Goal: Check status

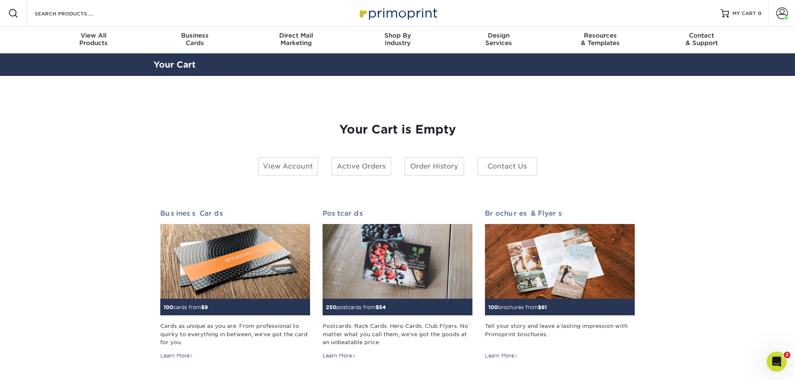
click at [193, 170] on div "Your Cart is Empty View Account Active Orders Order History Contact Us Business…" at bounding box center [397, 264] width 475 height 323
click at [426, 167] on link "Order History" at bounding box center [434, 166] width 61 height 19
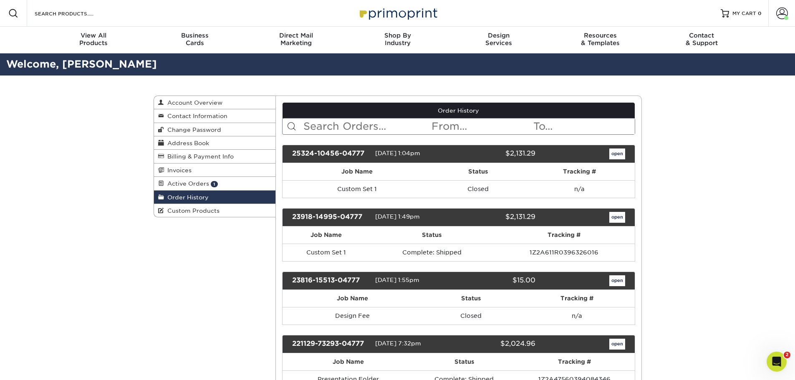
click at [199, 182] on span "Active Orders" at bounding box center [186, 183] width 45 height 7
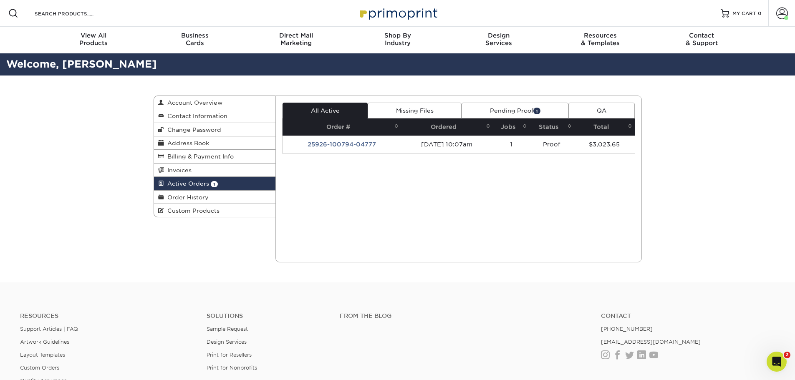
click at [387, 209] on div "Current Orders 1 Active 0 Missing Files" at bounding box center [458, 179] width 366 height 167
click at [369, 151] on td "25926-100794-04777" at bounding box center [341, 145] width 119 height 18
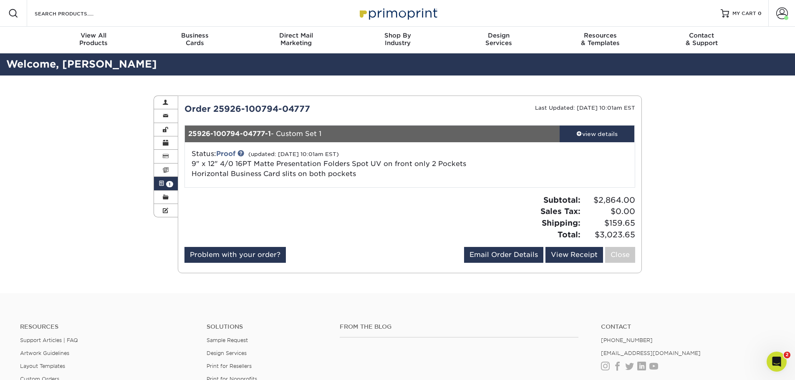
click at [482, 149] on div "Status: Proof (updated: [DATE] 10:01am EST) 9" x 12" 4/0 16PT Matte Presentatio…" at bounding box center [334, 164] width 299 height 30
click at [579, 139] on link "view details" at bounding box center [597, 134] width 75 height 17
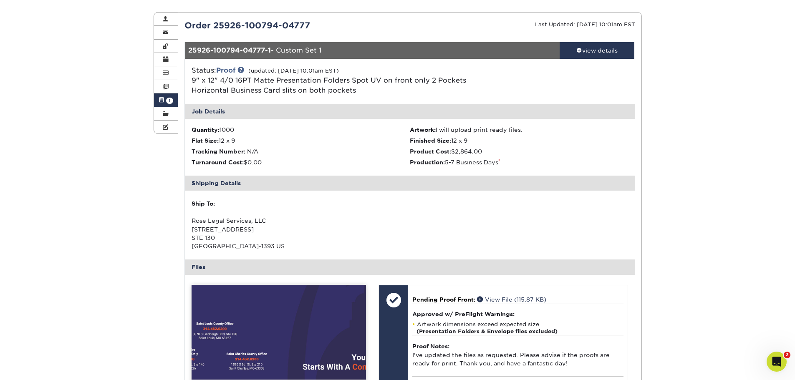
scroll to position [125, 0]
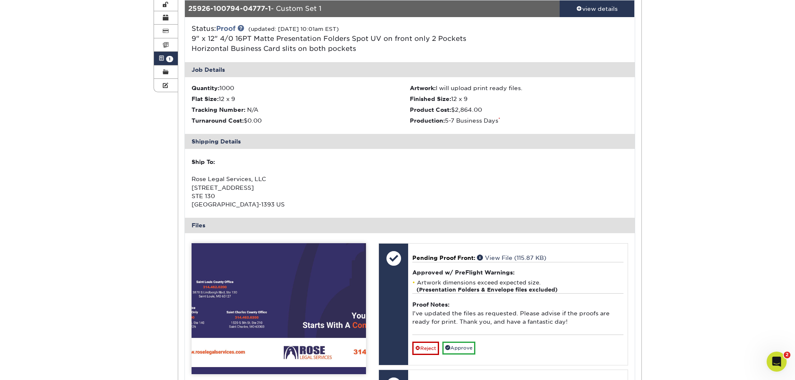
click at [504, 257] on link "View File (115.87 KB)" at bounding box center [511, 258] width 69 height 7
